Goal: Register for event/course

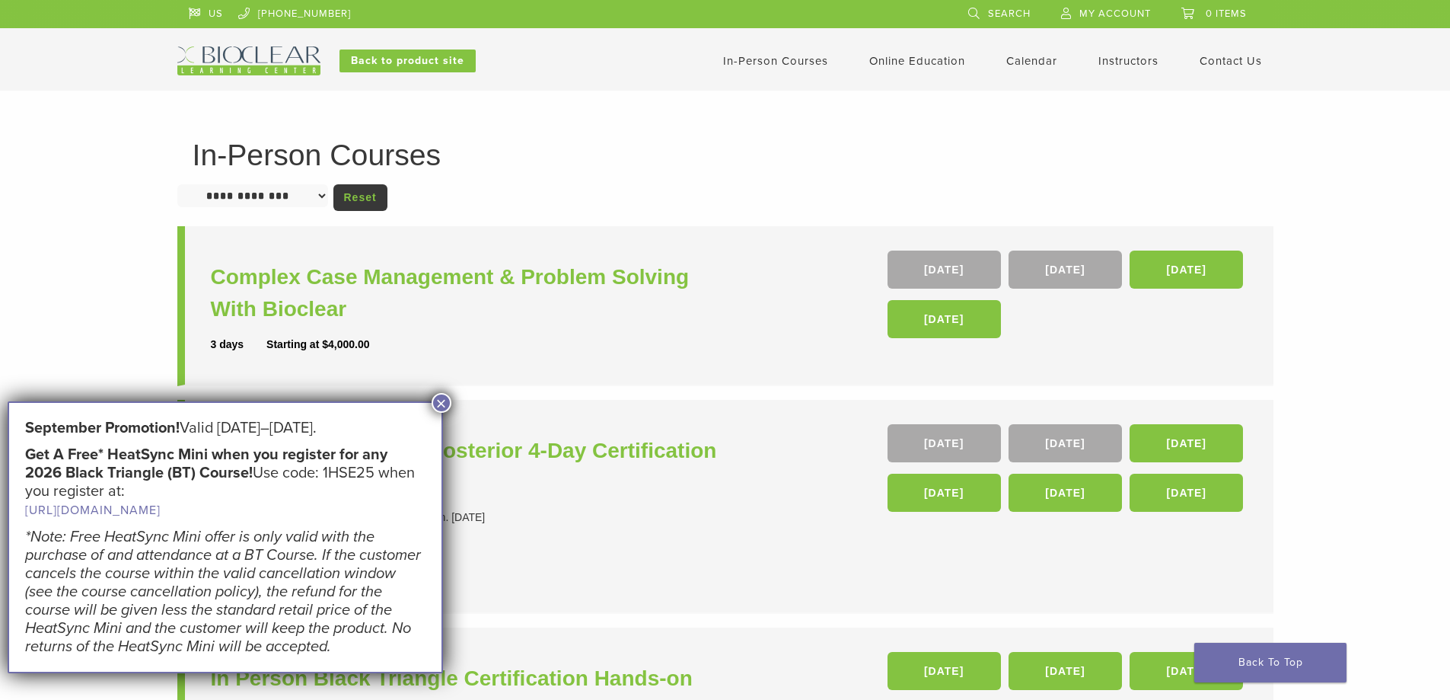
click at [442, 401] on button "×" at bounding box center [442, 403] width 20 height 20
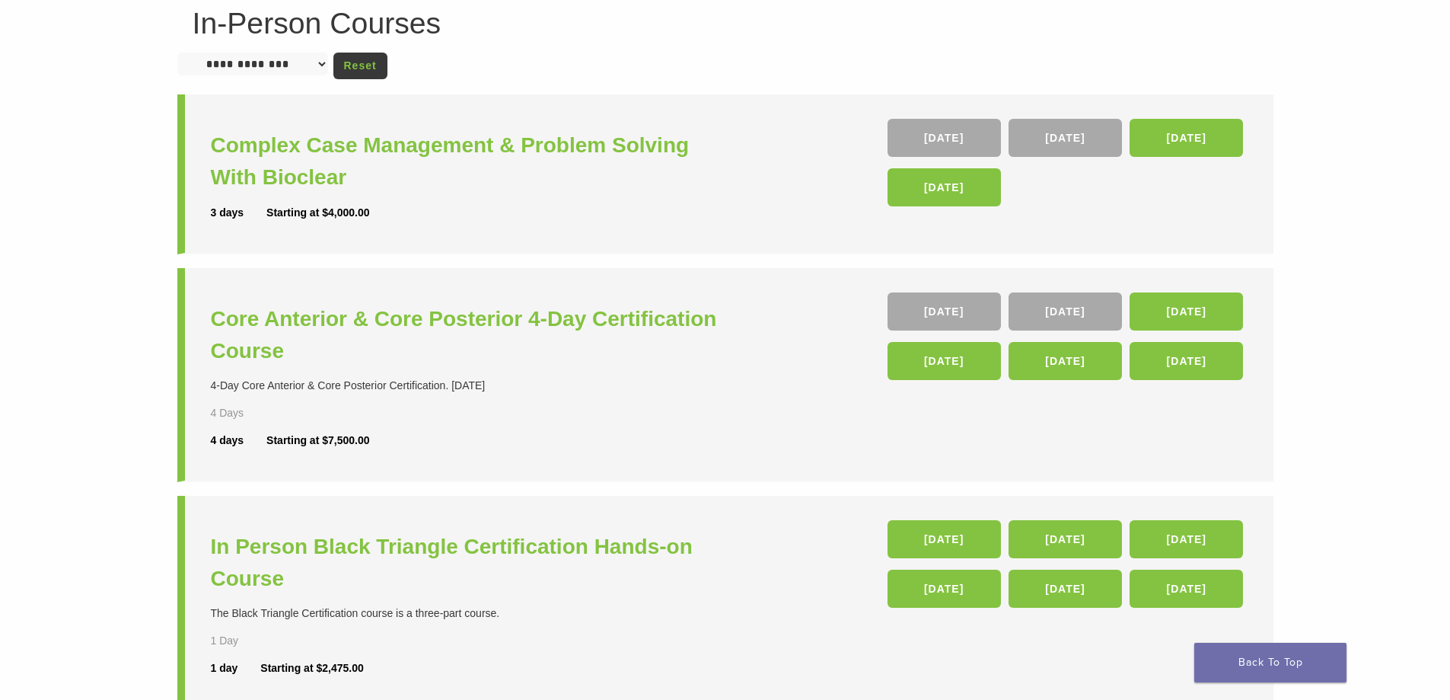
scroll to position [139, 0]
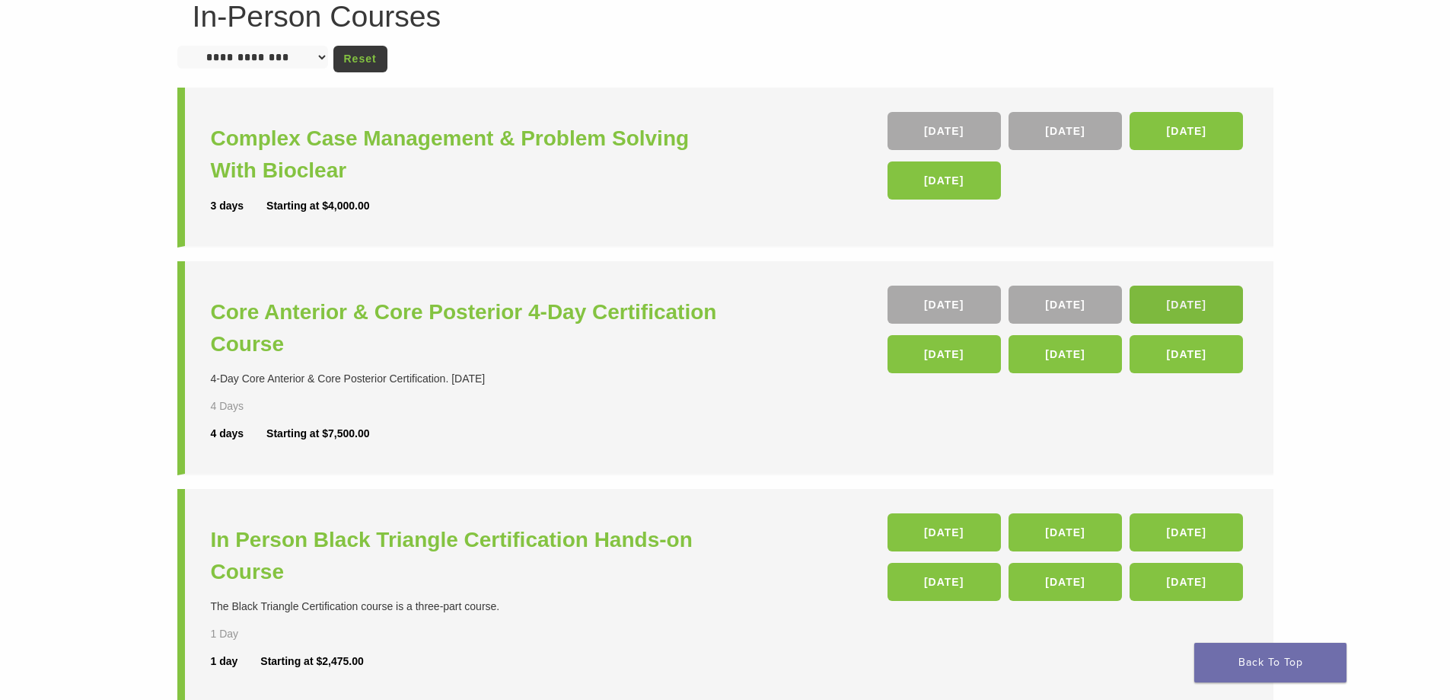
click at [1180, 305] on link "04 Feb 26" at bounding box center [1186, 304] width 113 height 38
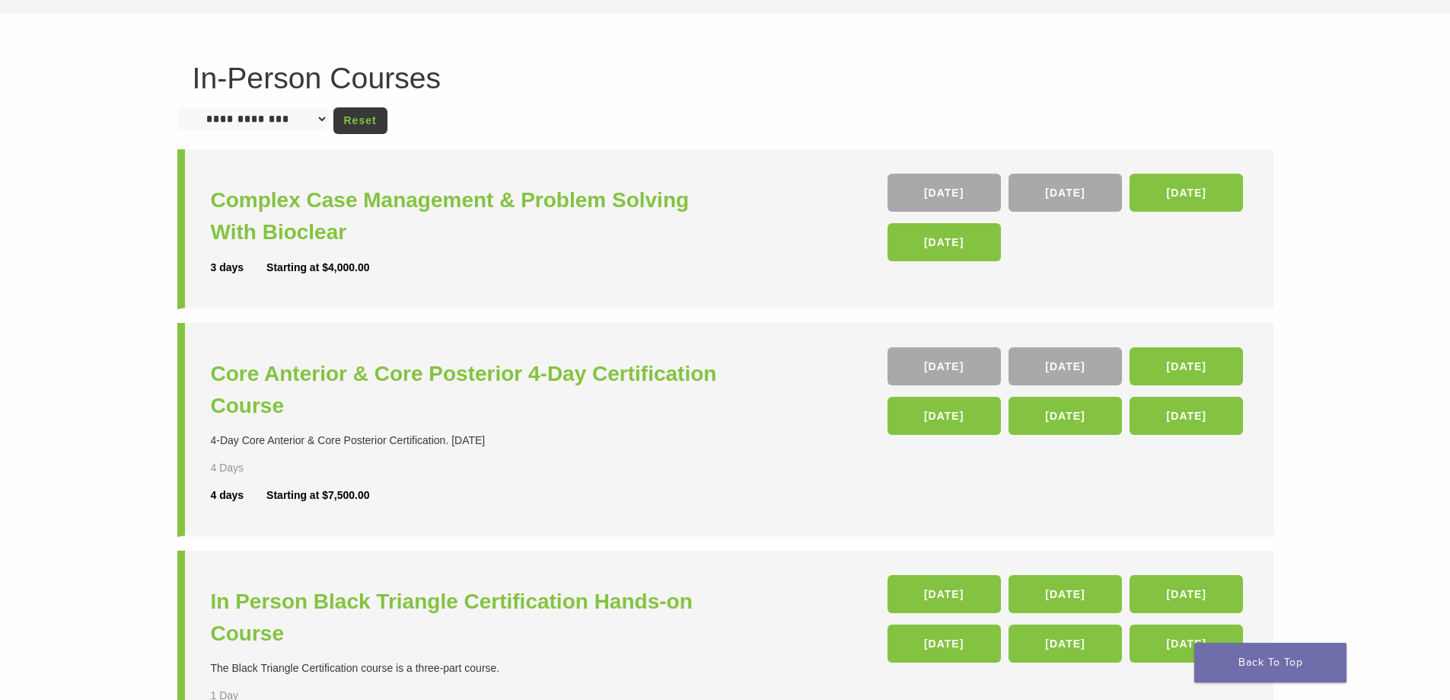
scroll to position [75, 0]
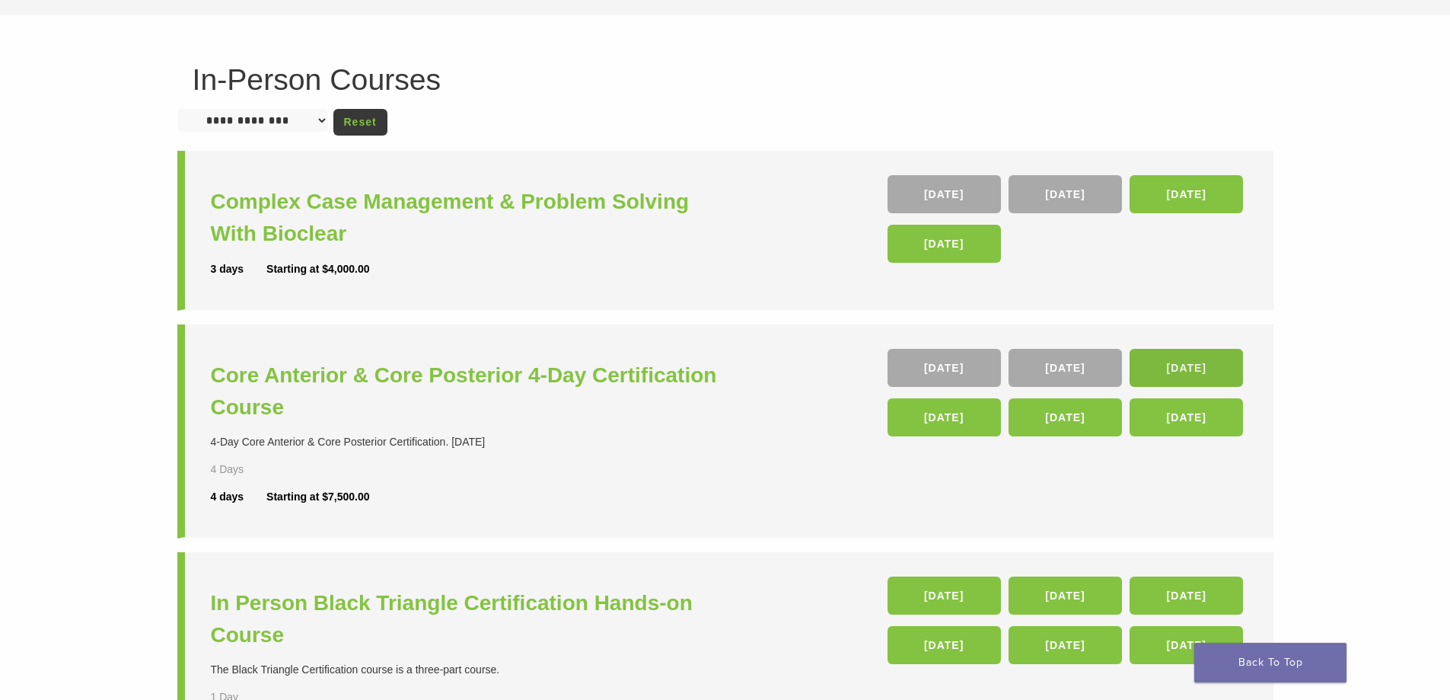
click at [1188, 365] on link "04 Feb 26" at bounding box center [1186, 368] width 113 height 38
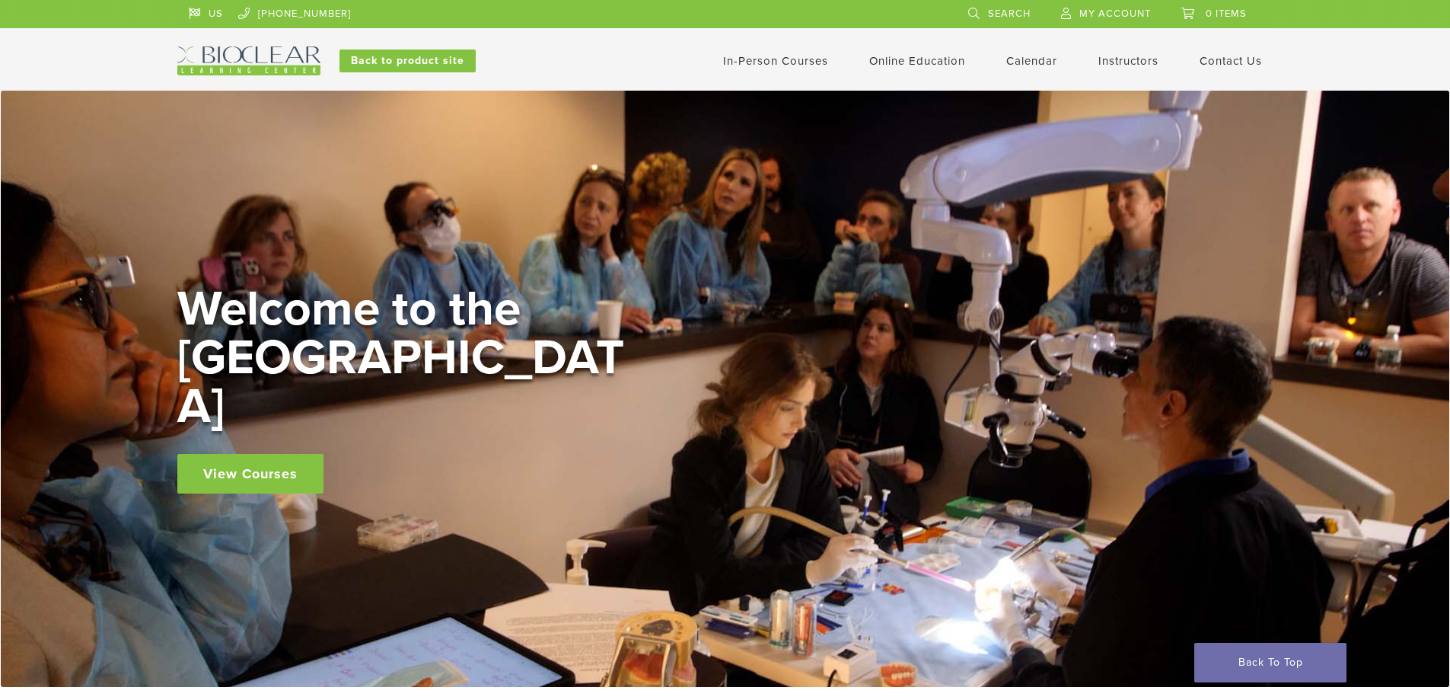
click at [278, 454] on link "View Courses" at bounding box center [250, 474] width 146 height 40
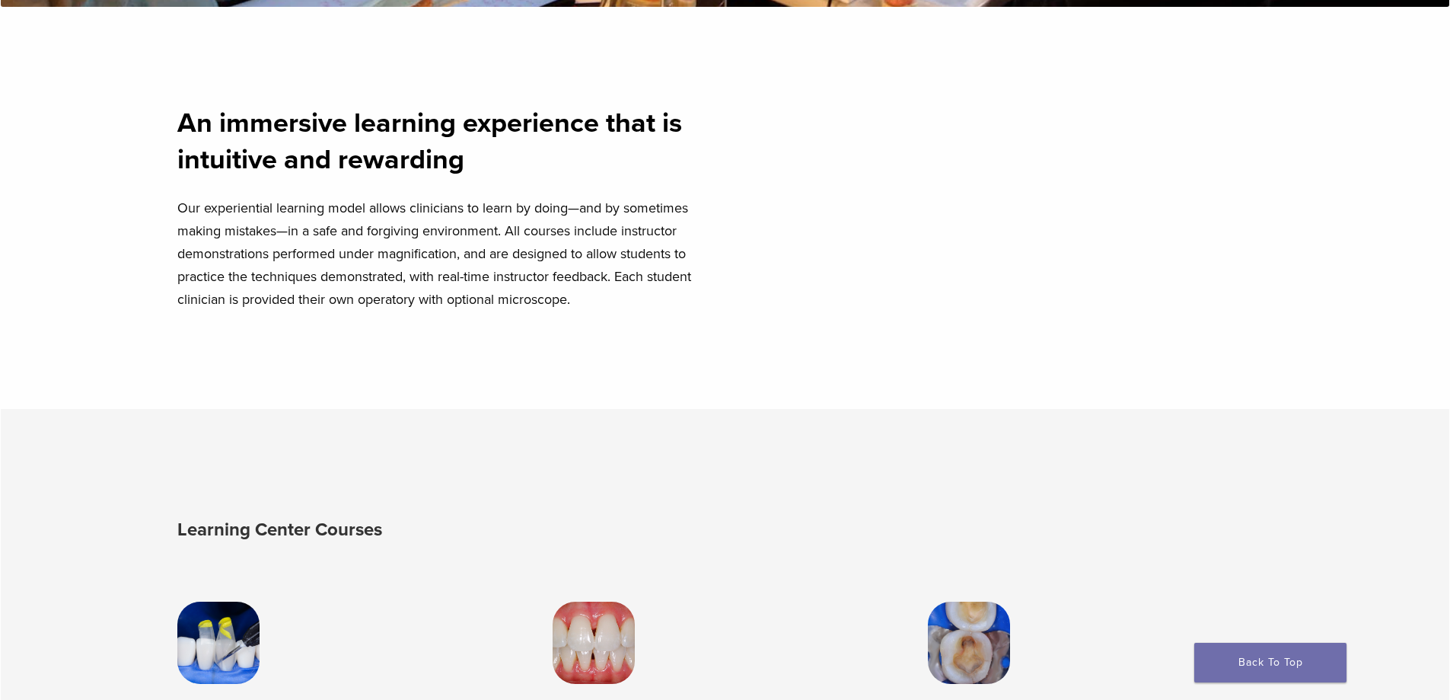
scroll to position [1969, 0]
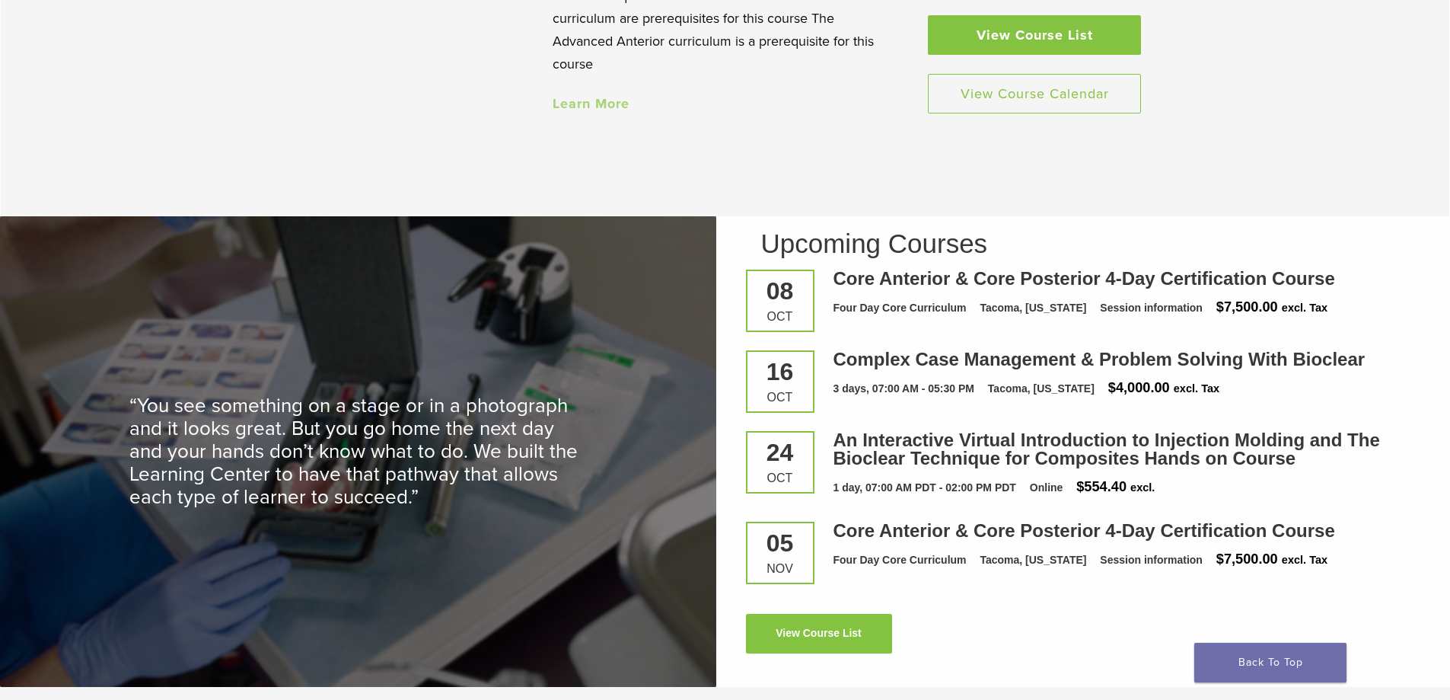
click at [1039, 41] on link "View Course List" at bounding box center [1034, 35] width 213 height 40
click at [1044, 96] on link "View Course Calendar" at bounding box center [1034, 94] width 213 height 40
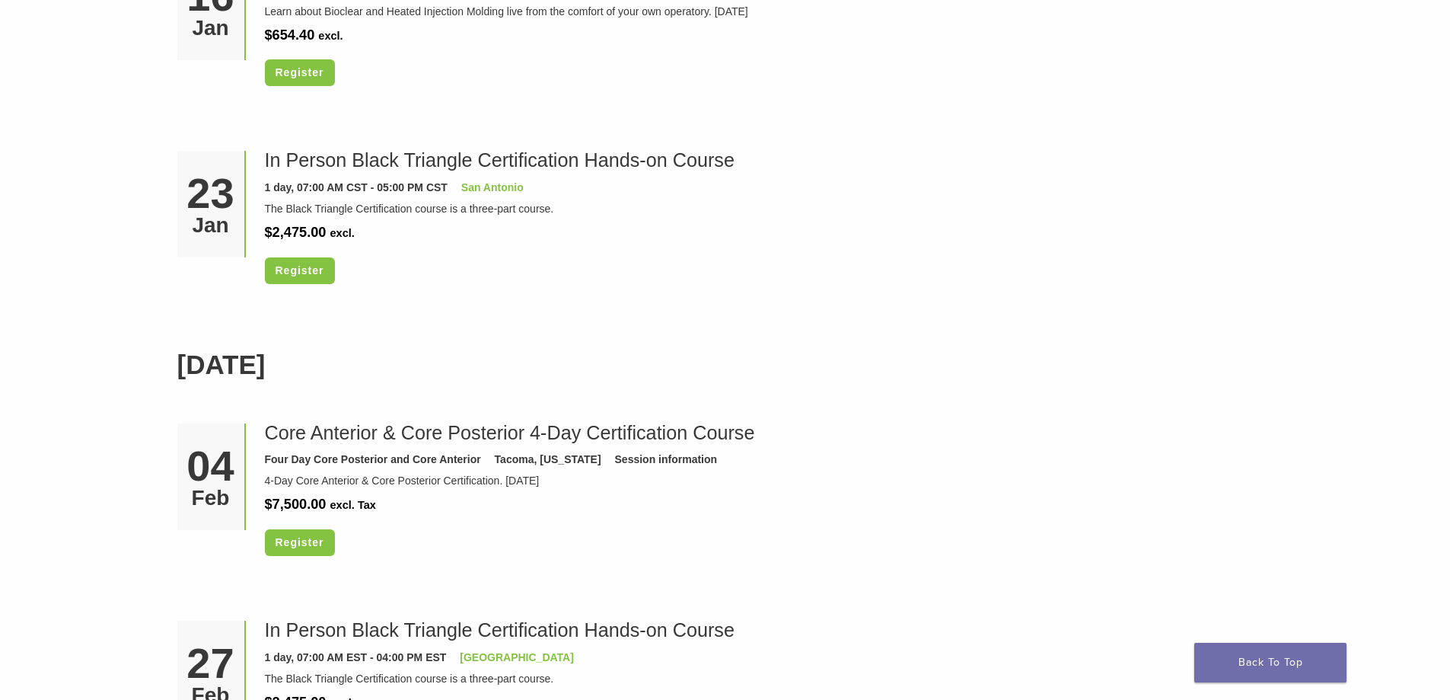
scroll to position [1728, 0]
